Goal: Navigation & Orientation: Find specific page/section

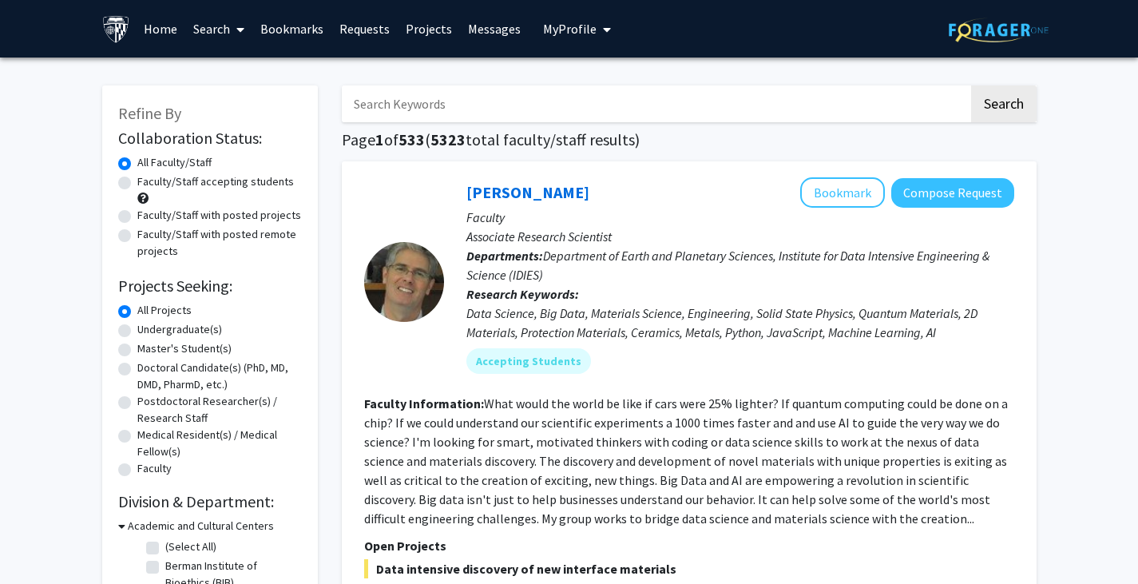
click at [283, 31] on link "Bookmarks" at bounding box center [291, 29] width 79 height 56
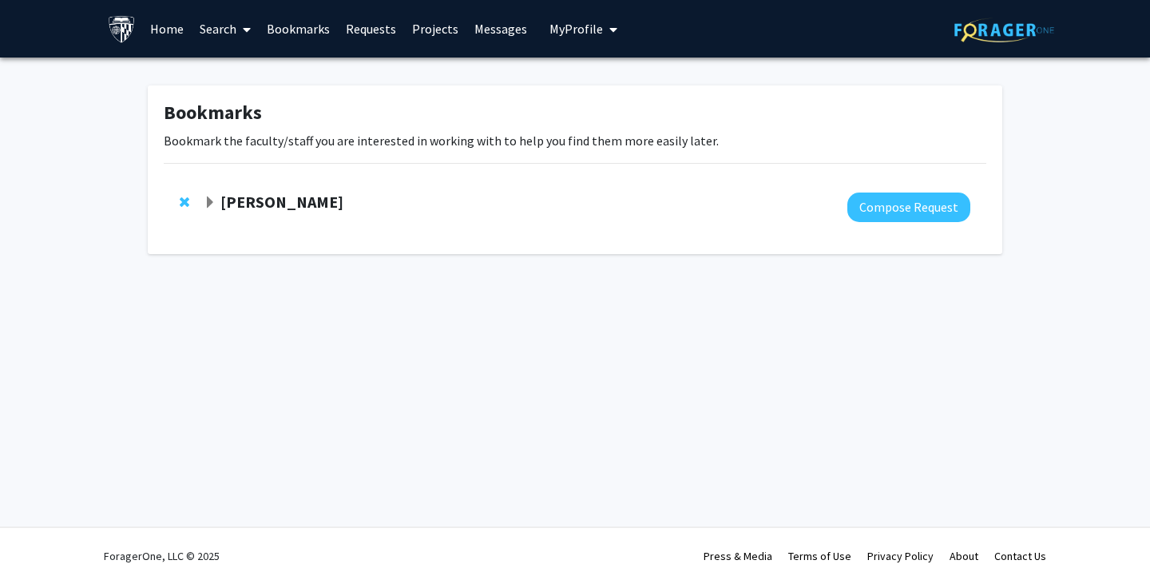
click at [267, 207] on strong "[PERSON_NAME]" at bounding box center [281, 202] width 123 height 20
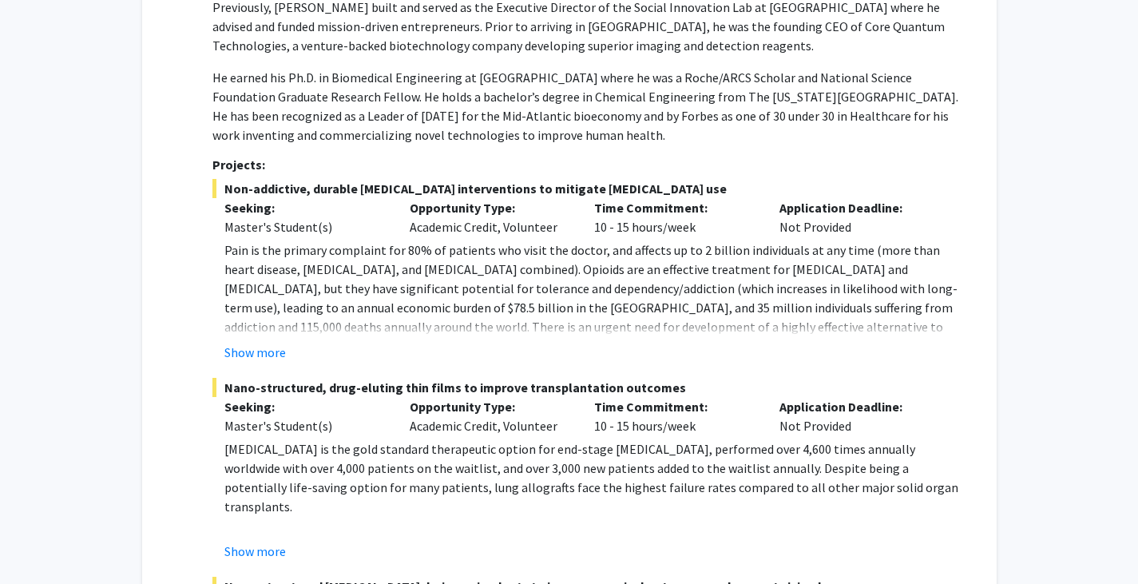
scroll to position [632, 0]
click at [275, 350] on button "Show more" at bounding box center [254, 351] width 61 height 19
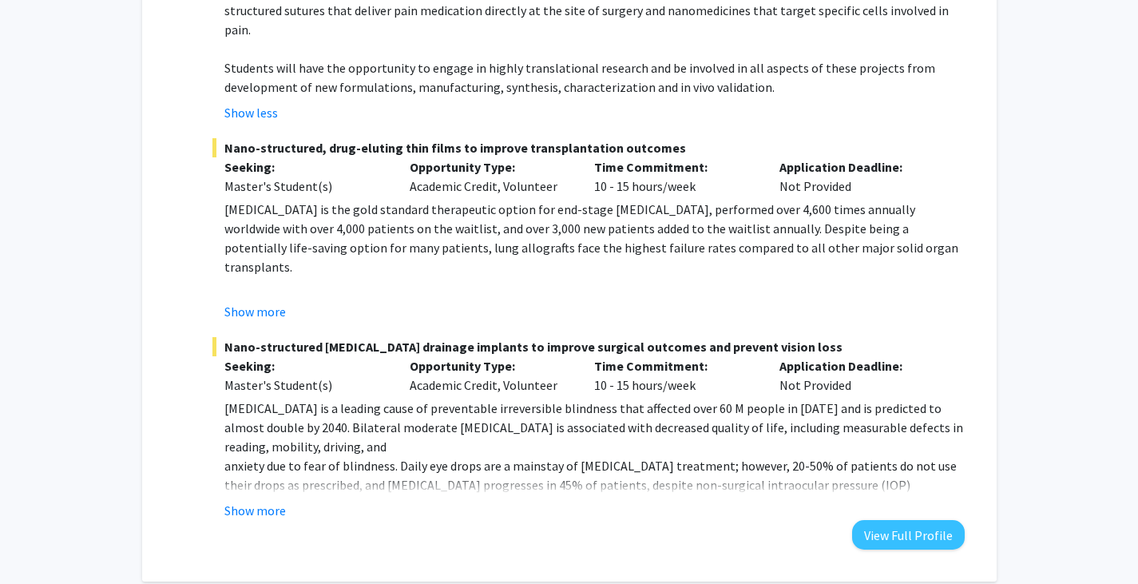
scroll to position [1026, 0]
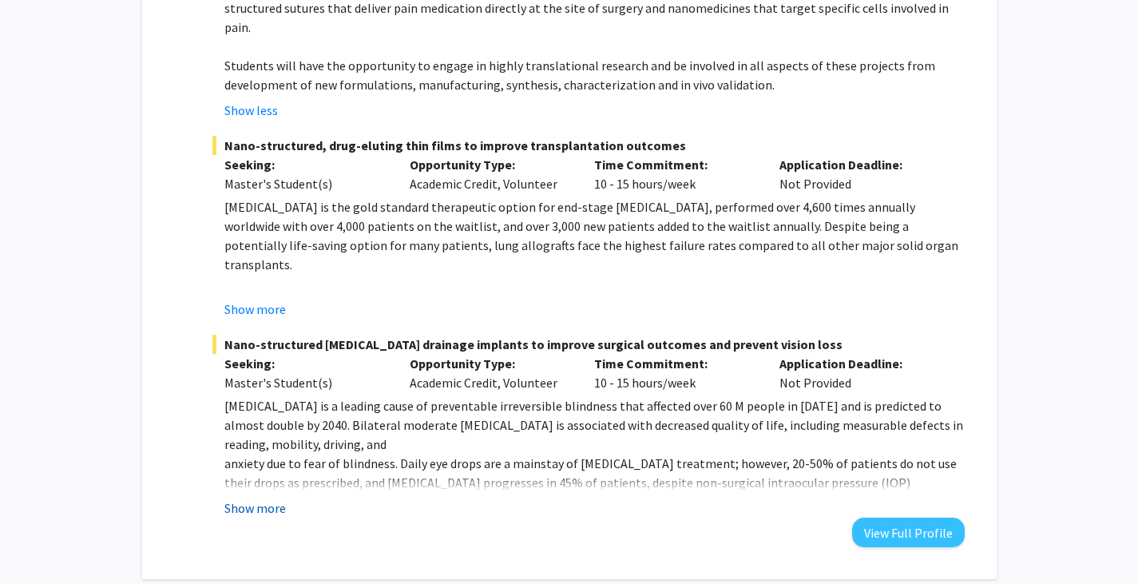
click at [254, 498] on button "Show more" at bounding box center [254, 507] width 61 height 19
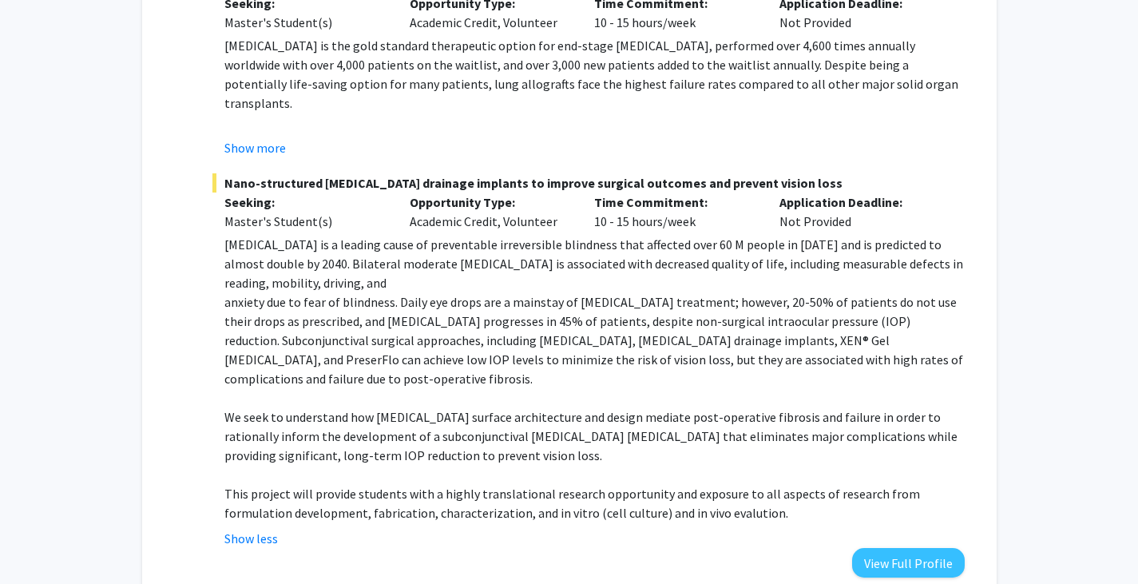
scroll to position [1259, 0]
